Goal: Task Accomplishment & Management: Complete application form

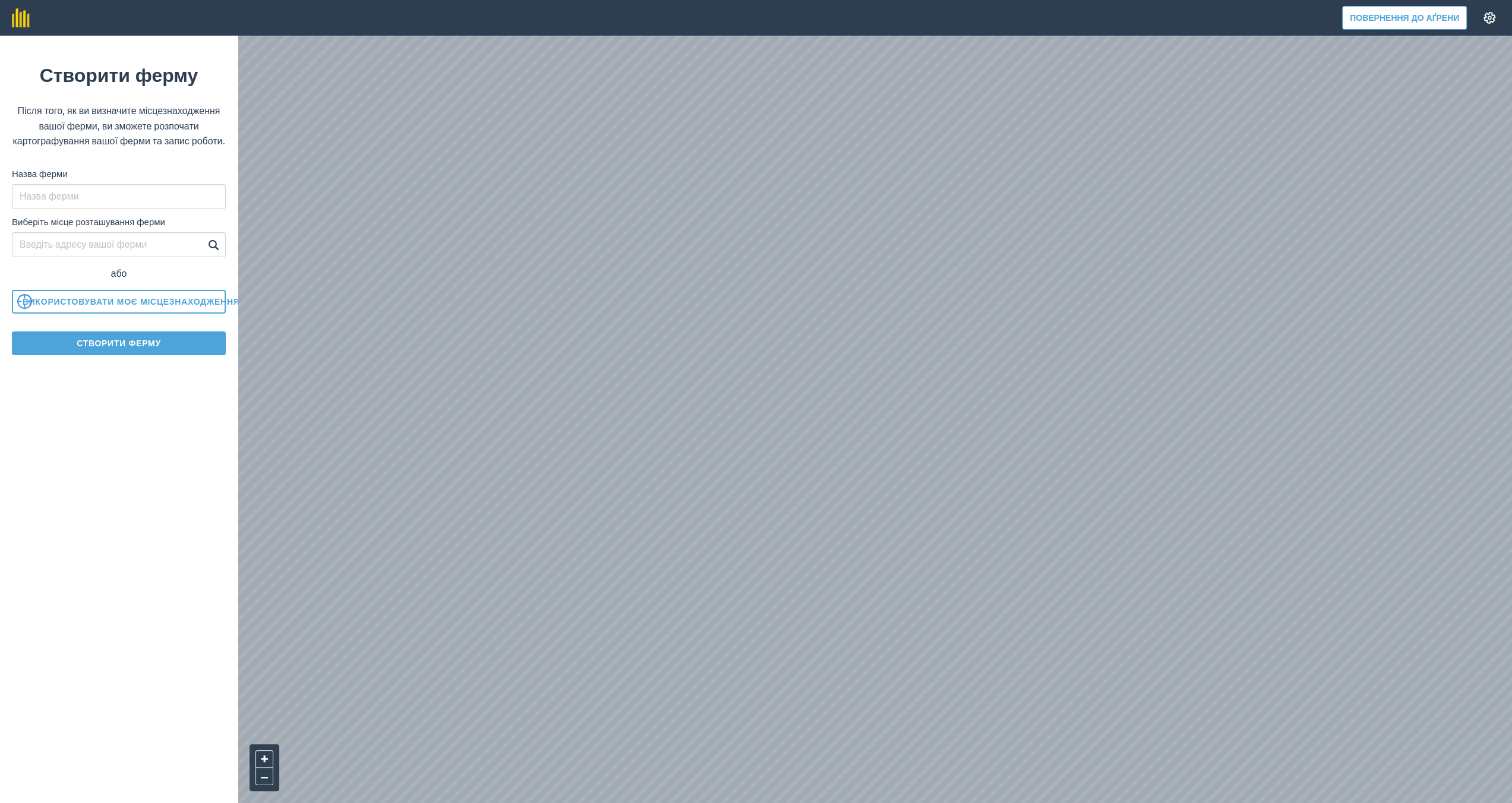
drag, startPoint x: 1424, startPoint y: 5, endPoint x: 172, endPoint y: 529, distance: 1357.2
click at [172, 529] on form "Створити ферму Після того, як ви визначите місцезнаходження вашої ферми, ви змо…" at bounding box center [119, 419] width 238 height 767
click at [54, 257] on input "Виберіть місце розташування ферми" at bounding box center [119, 245] width 214 height 25
click at [212, 252] on img at bounding box center [213, 244] width 11 height 14
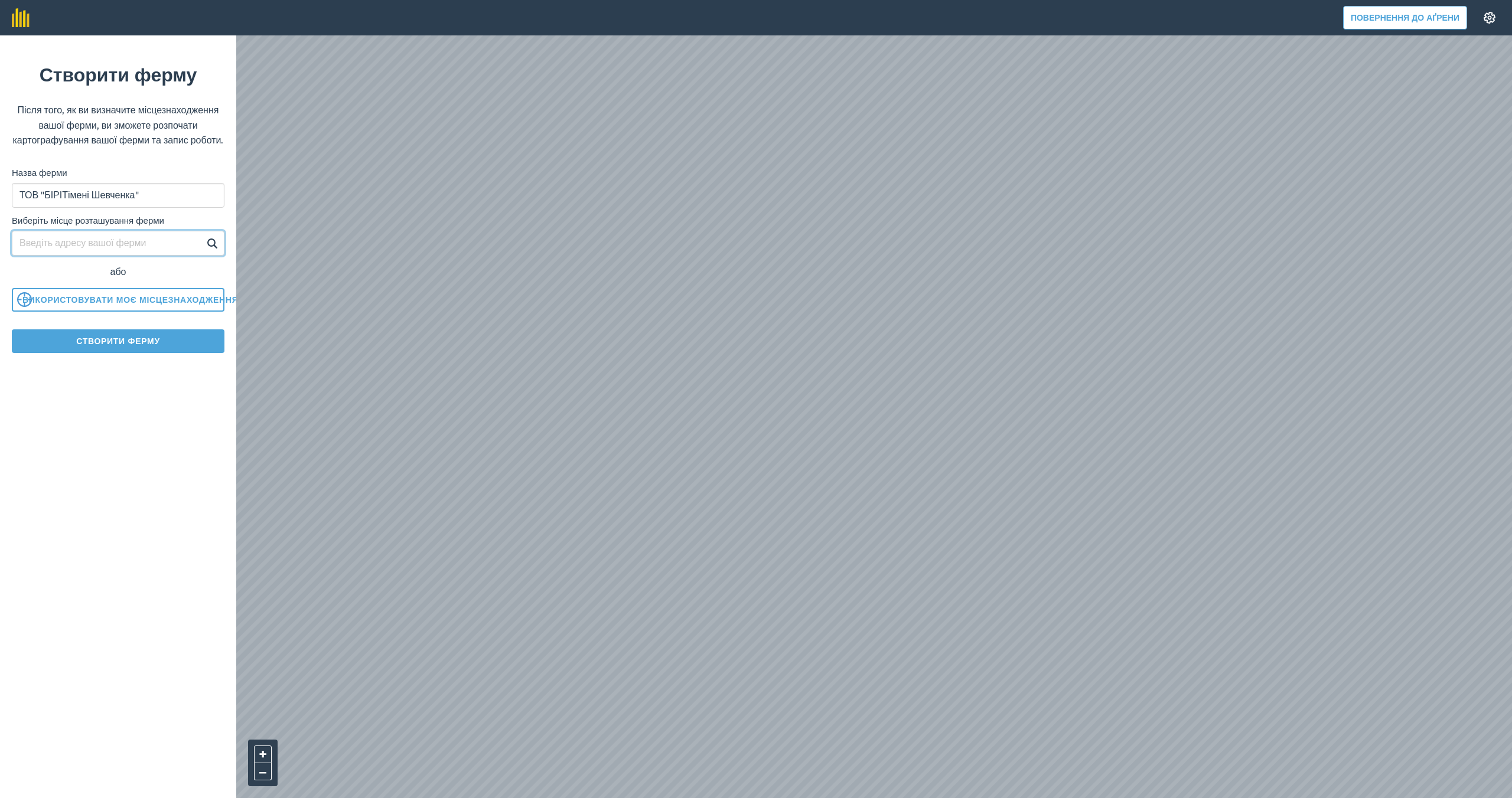
click at [48, 255] on input "Виберіть місце розташування ферми" at bounding box center [118, 244] width 213 height 25
type input "H"
type input "Радулин"
click at [210, 250] on img at bounding box center [212, 243] width 11 height 14
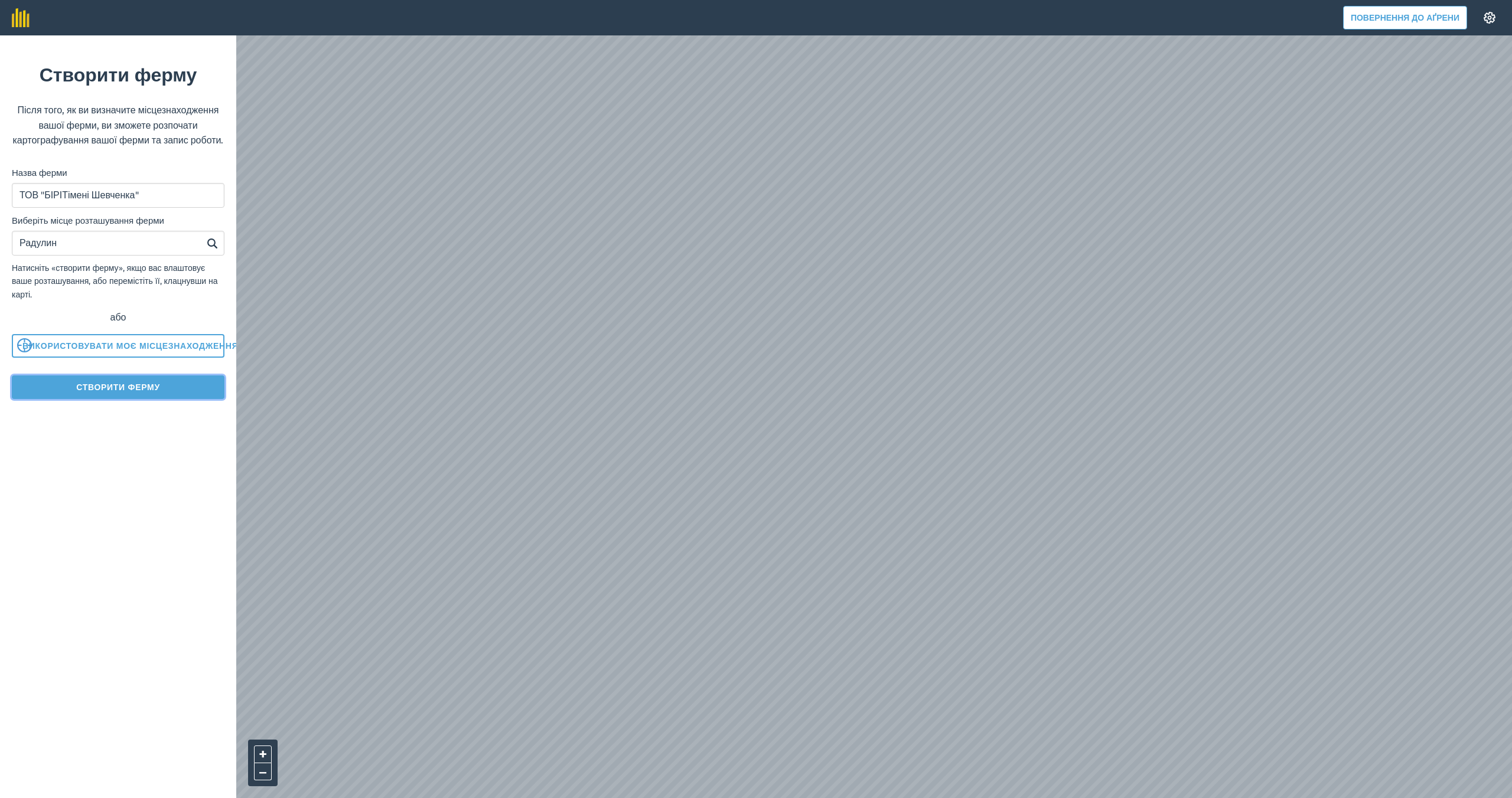
click at [120, 393] on font "Створити ферму" at bounding box center [118, 387] width 84 height 11
